Goal: Task Accomplishment & Management: Use online tool/utility

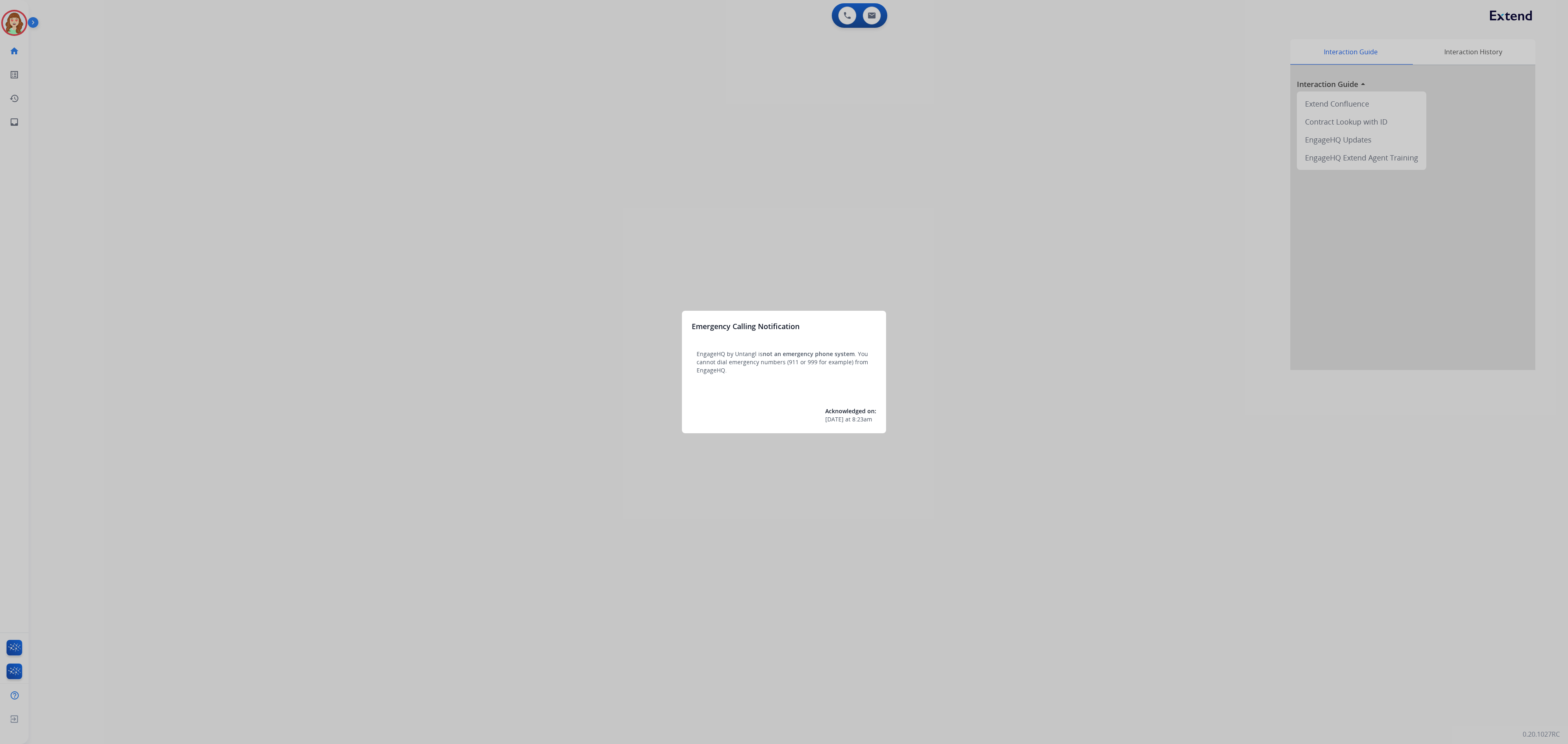
click at [866, 113] on div at bounding box center [784, 372] width 1568 height 744
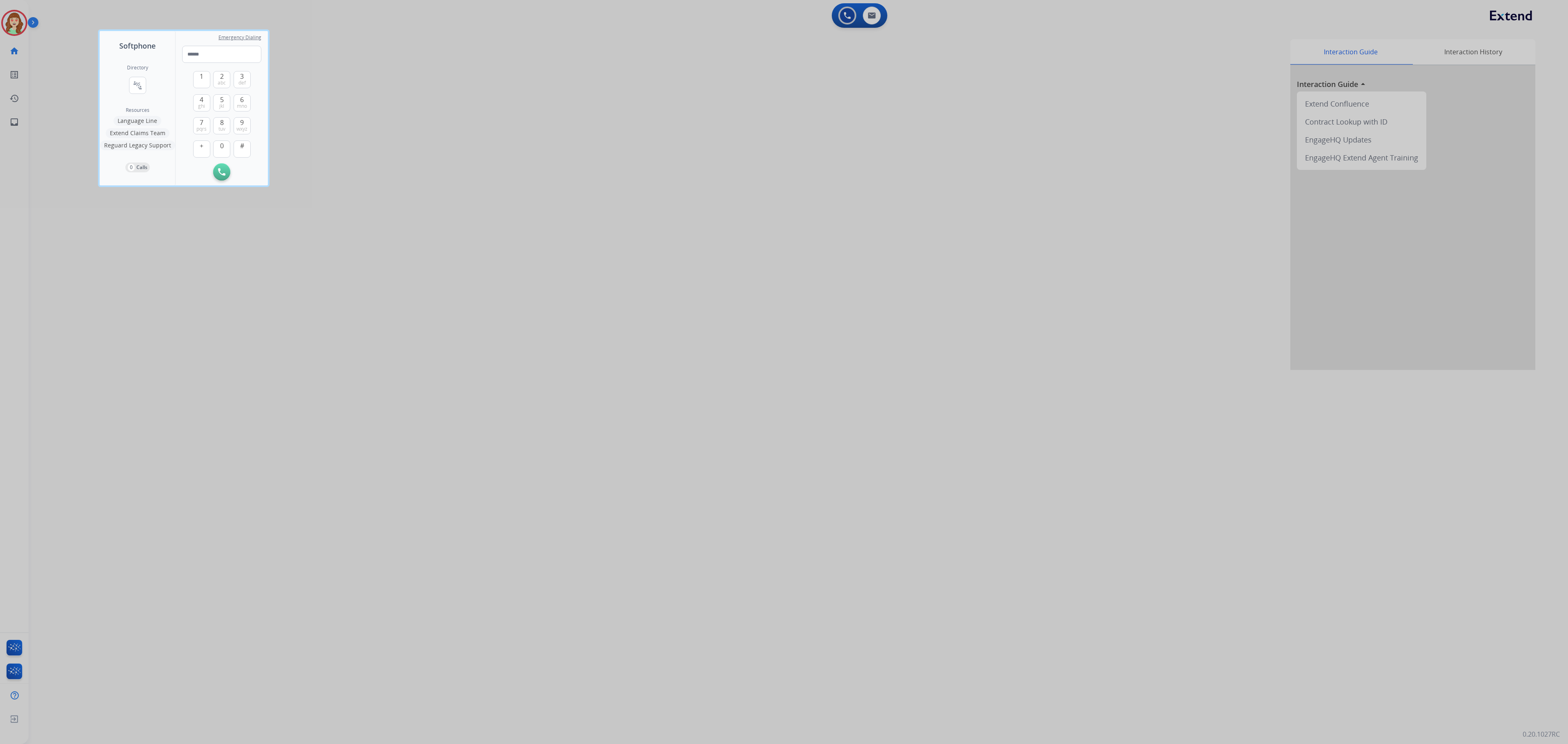
click at [875, 21] on div at bounding box center [784, 372] width 1568 height 744
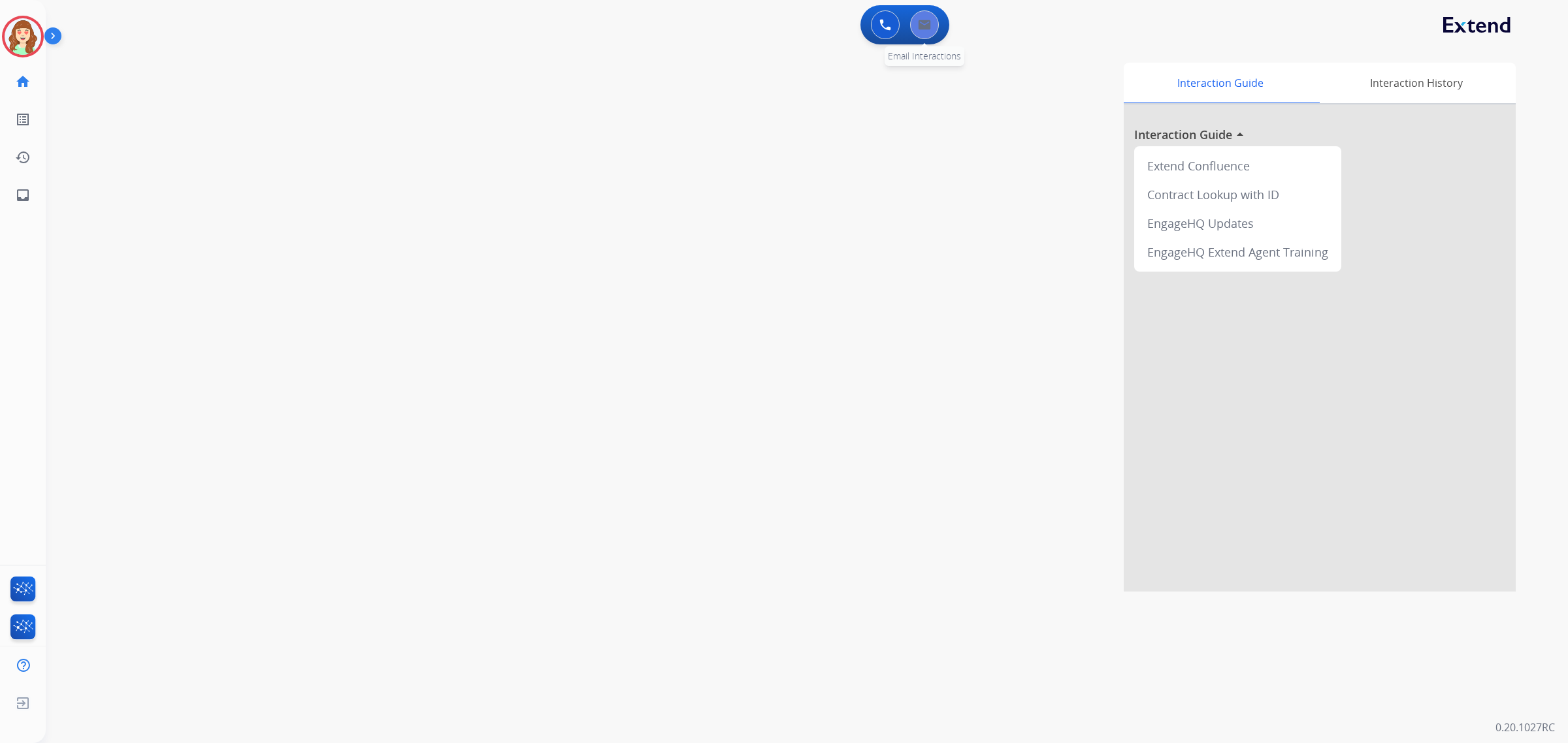
drag, startPoint x: 2463, startPoint y: 29, endPoint x: 928, endPoint y: 28, distance: 1535.0
click at [928, 28] on img at bounding box center [924, 24] width 13 height 11
select select "**********"
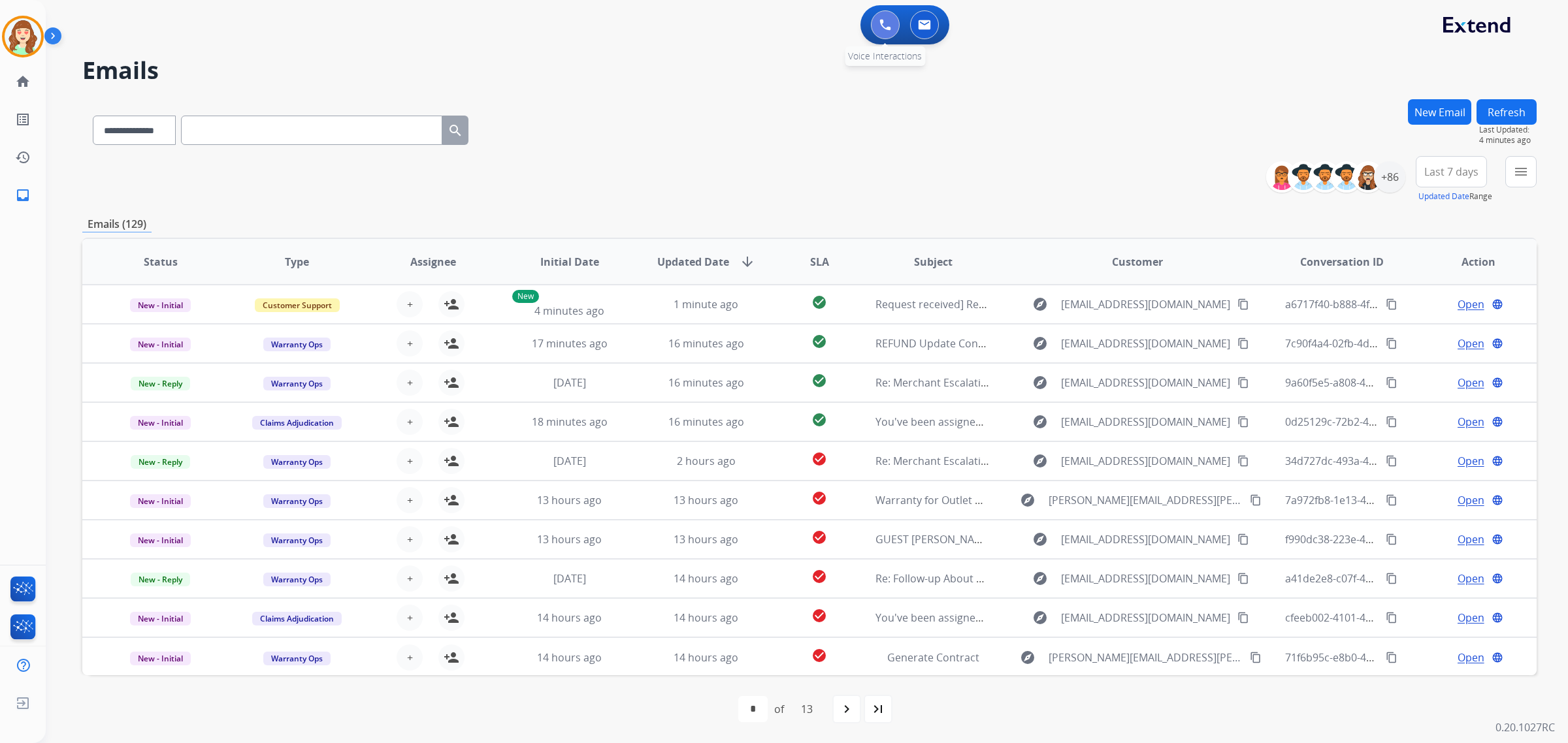
click at [880, 21] on img at bounding box center [885, 24] width 12 height 12
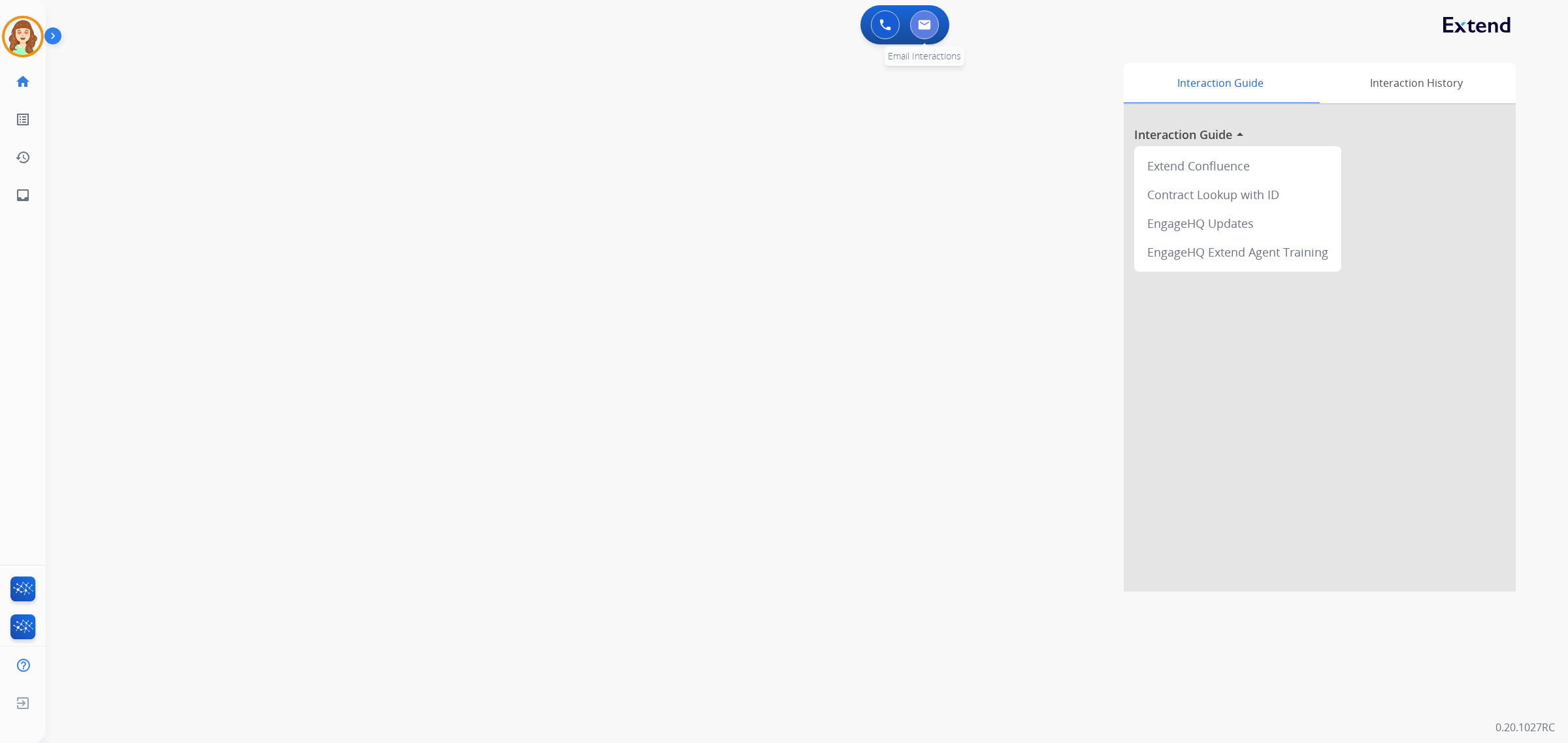
click at [935, 23] on button at bounding box center [924, 25] width 29 height 29
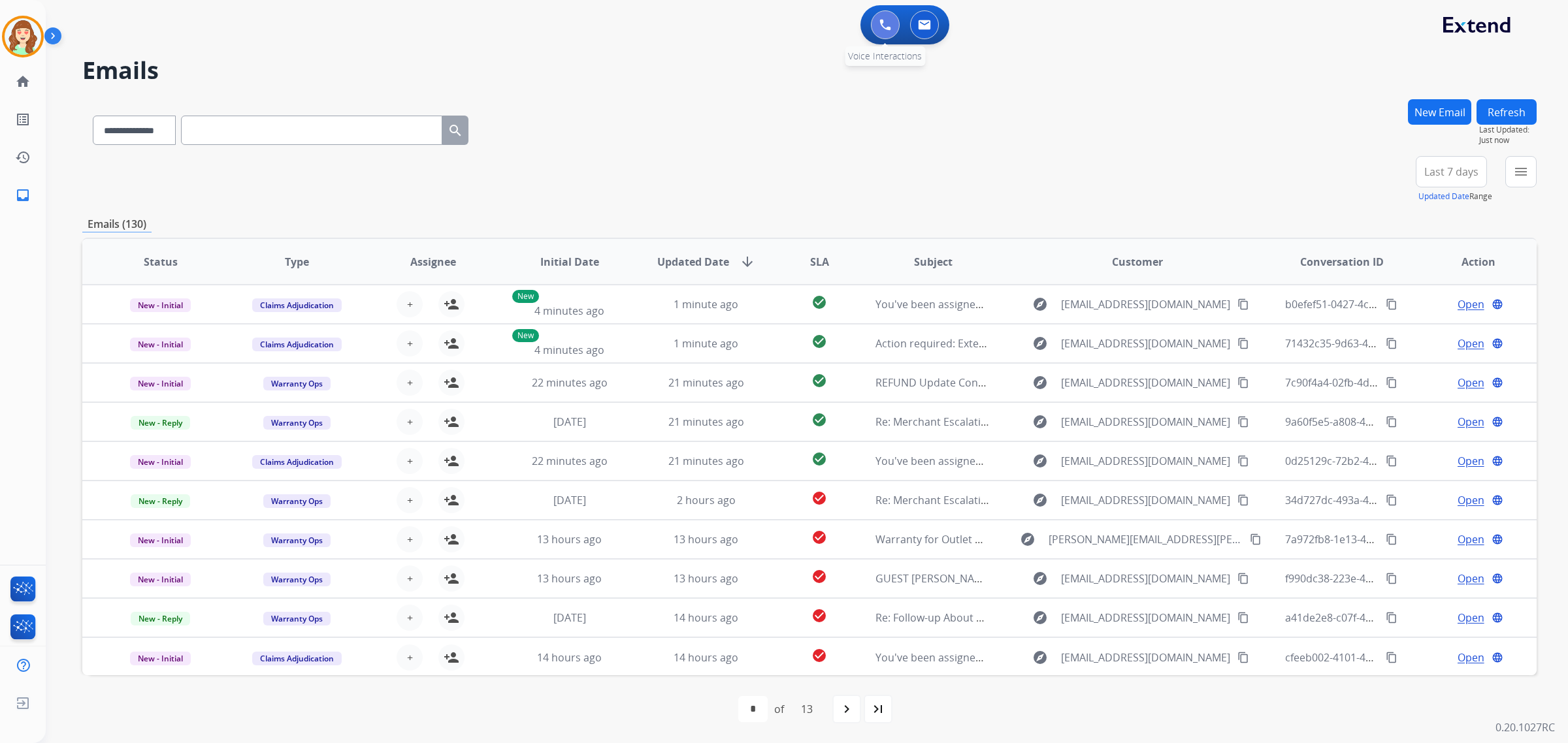
click at [874, 26] on button at bounding box center [885, 25] width 29 height 29
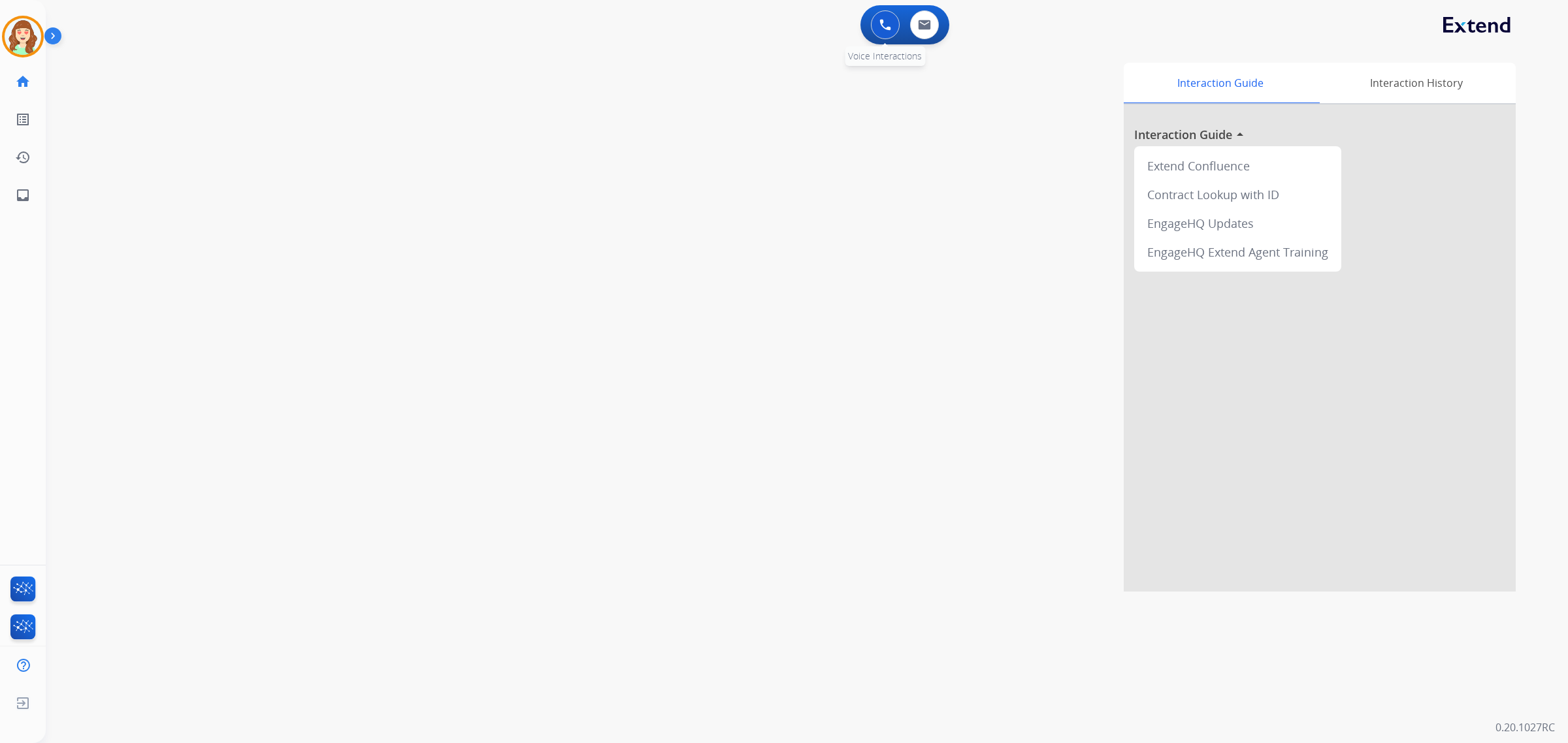
click at [880, 27] on img at bounding box center [885, 24] width 12 height 12
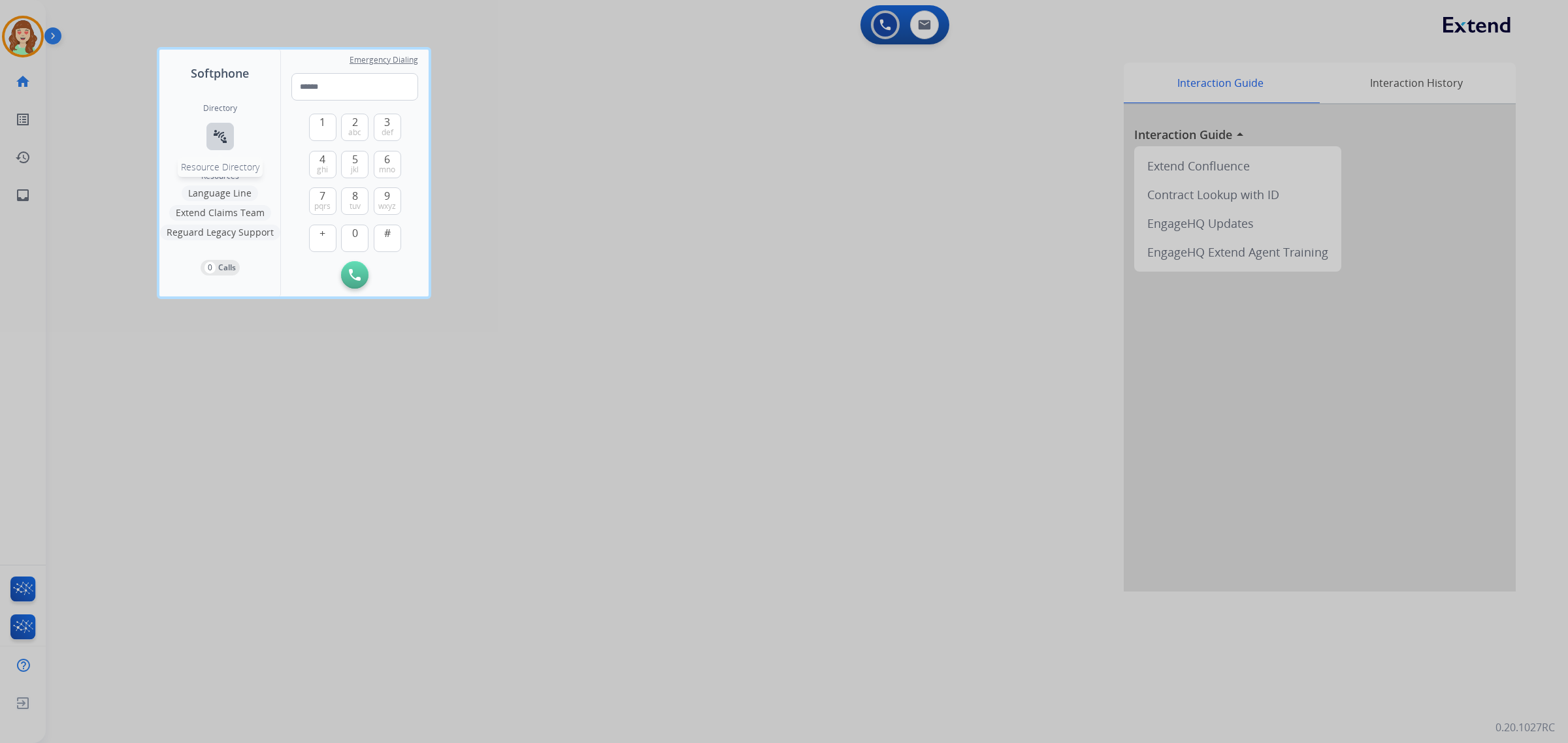
click at [222, 131] on mat-icon "connect_without_contact" at bounding box center [220, 136] width 16 height 16
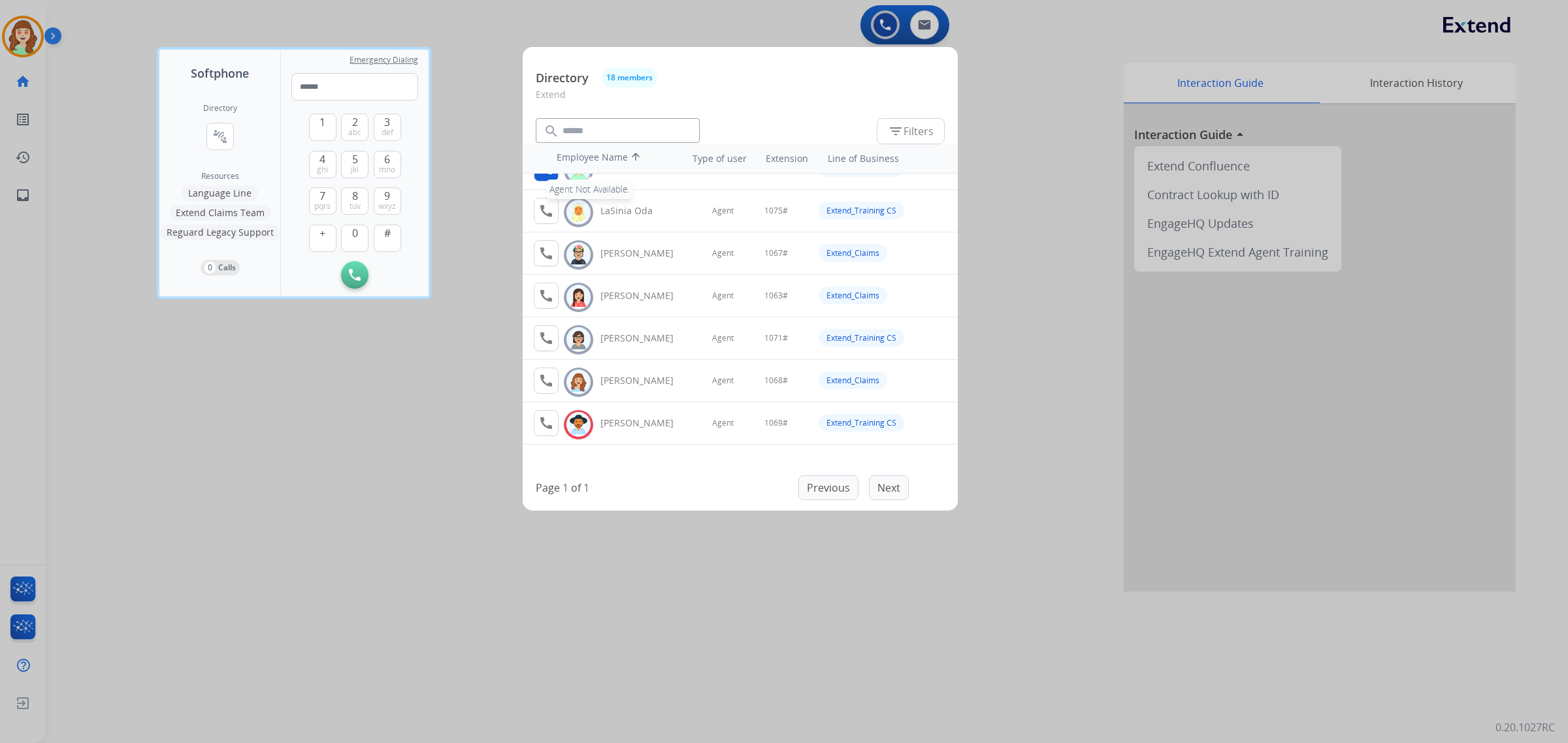
scroll to position [326, 0]
click at [320, 564] on div at bounding box center [784, 371] width 1568 height 743
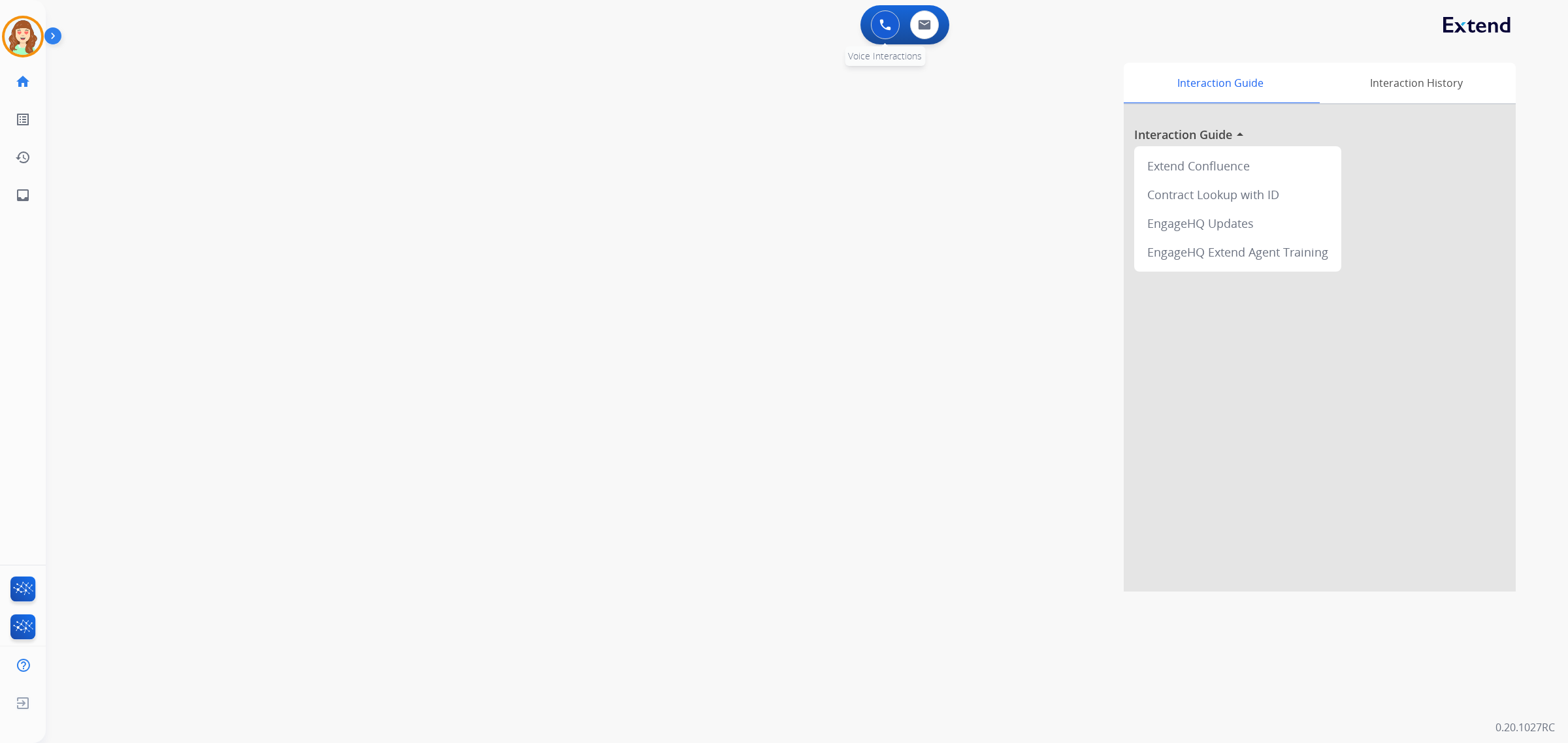
click at [880, 33] on button at bounding box center [885, 25] width 29 height 29
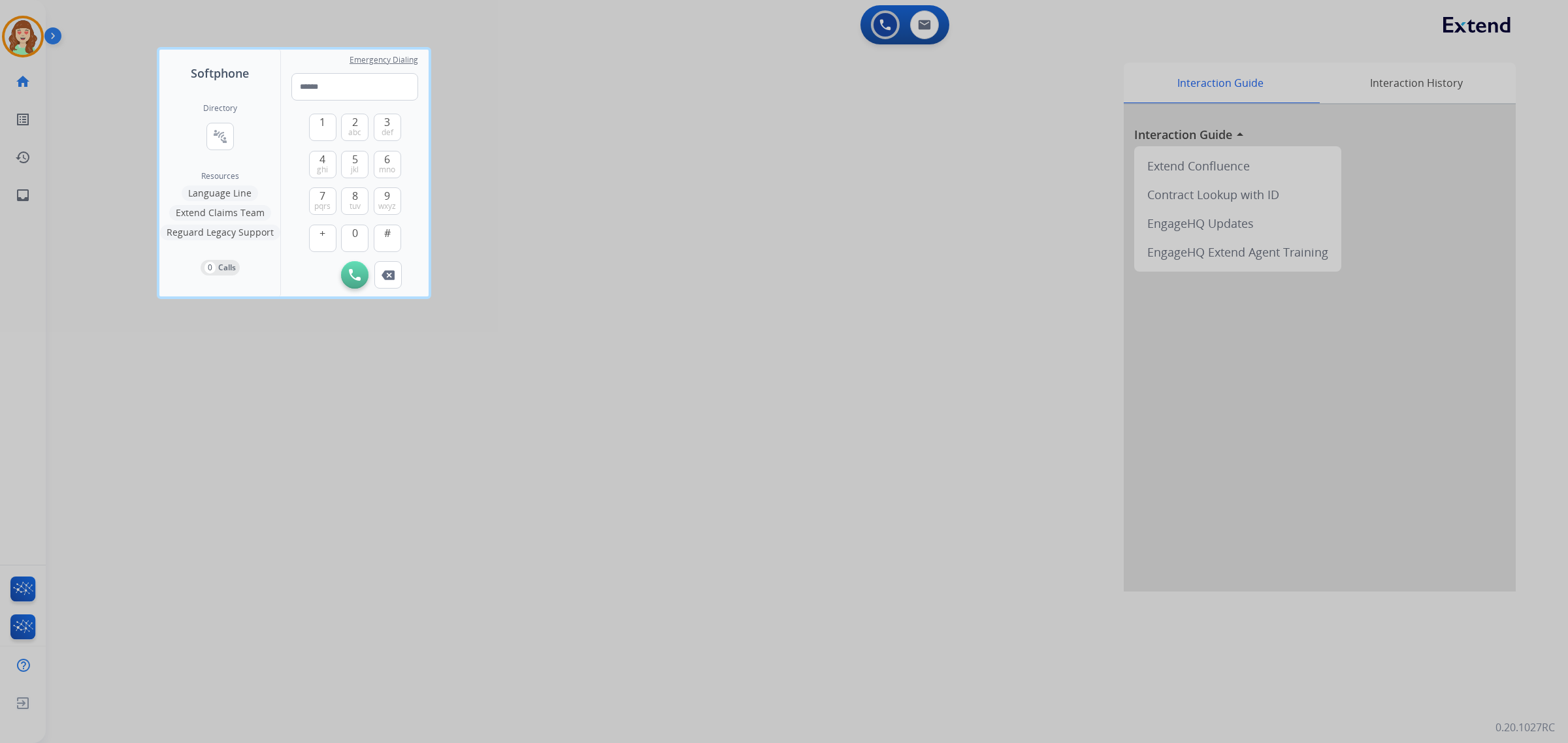
click at [926, 33] on div at bounding box center [784, 371] width 1568 height 743
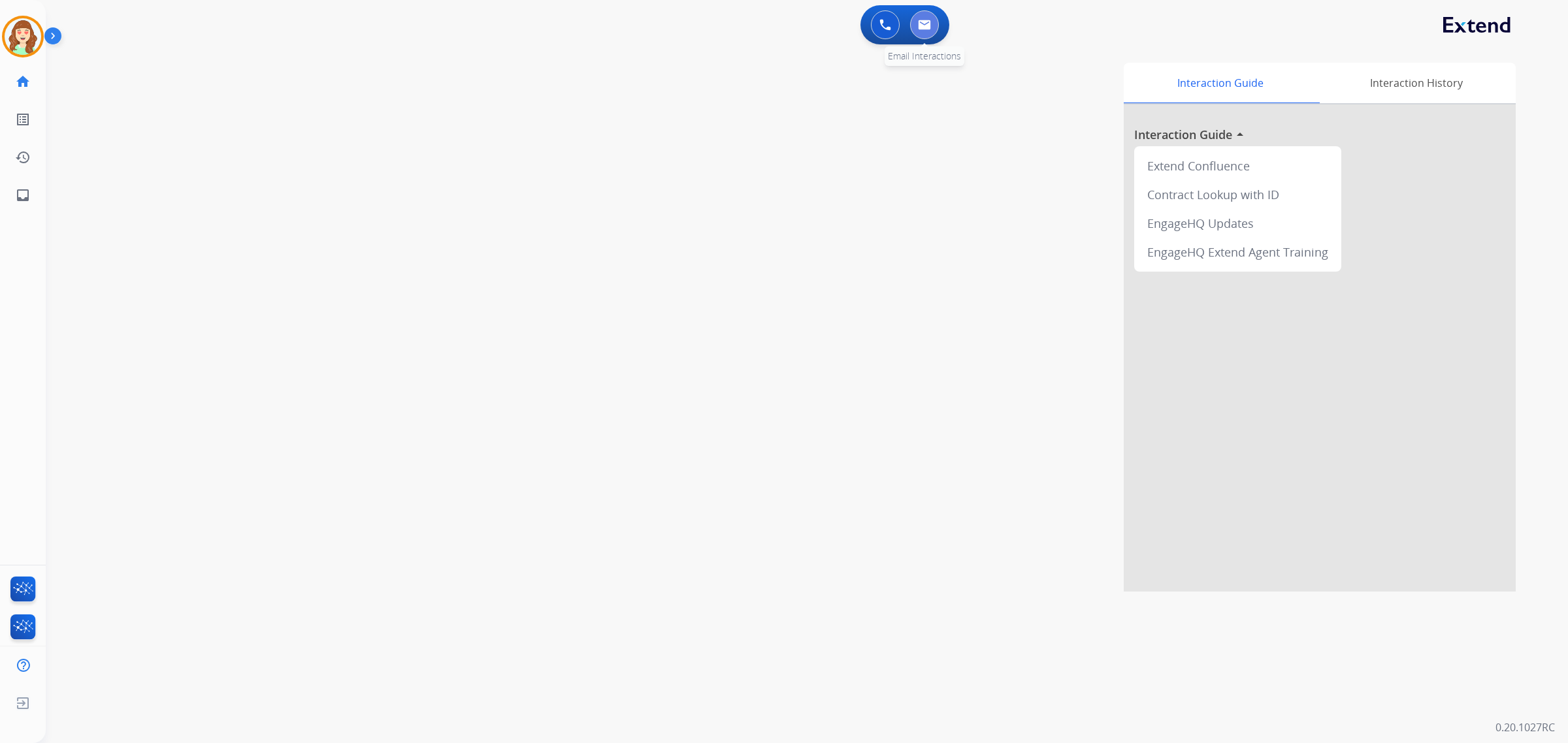
click at [930, 31] on button at bounding box center [924, 25] width 29 height 29
select select "**********"
